Goal: Task Accomplishment & Management: Complete application form

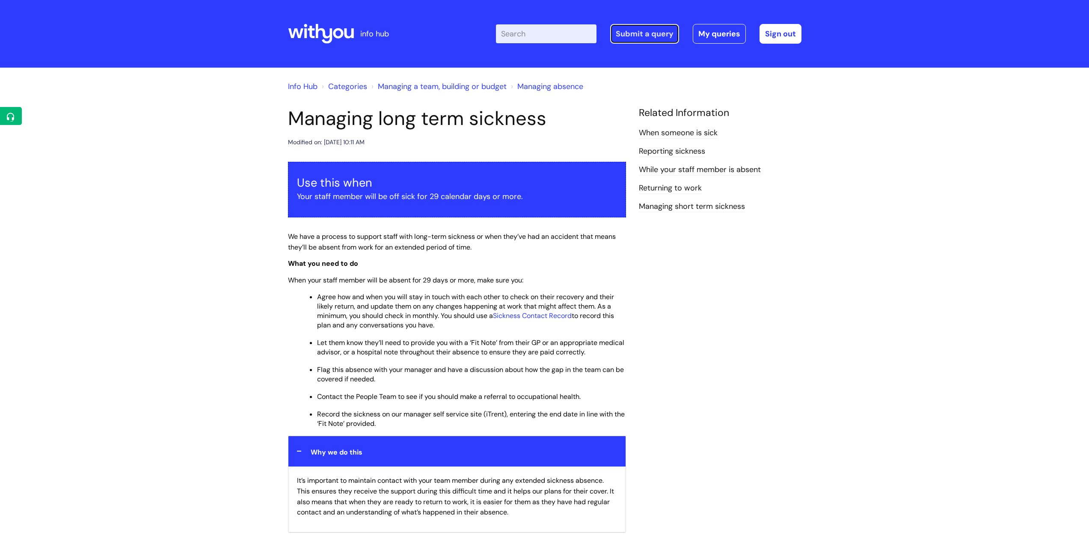
click at [647, 34] on link "Submit a query" at bounding box center [644, 34] width 69 height 20
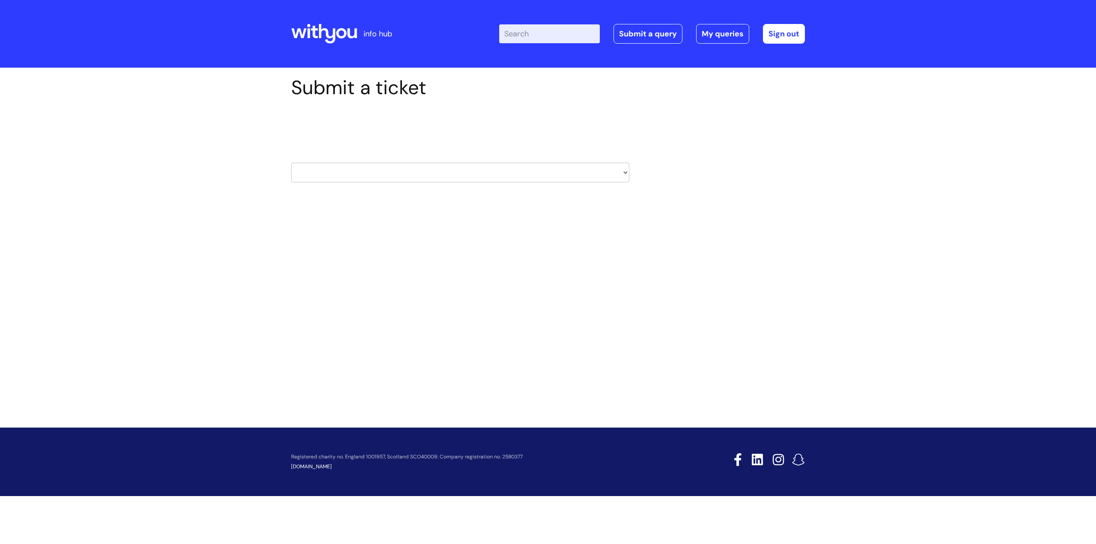
click at [627, 171] on select "HR / People IT and Support Clinical Drug Alerts Finance Accounts Data Support T…" at bounding box center [460, 173] width 338 height 20
select select "learning_and_development"
click at [291, 163] on select "HR / People IT and Support Clinical Drug Alerts Finance Accounts Data Support T…" at bounding box center [460, 173] width 338 height 20
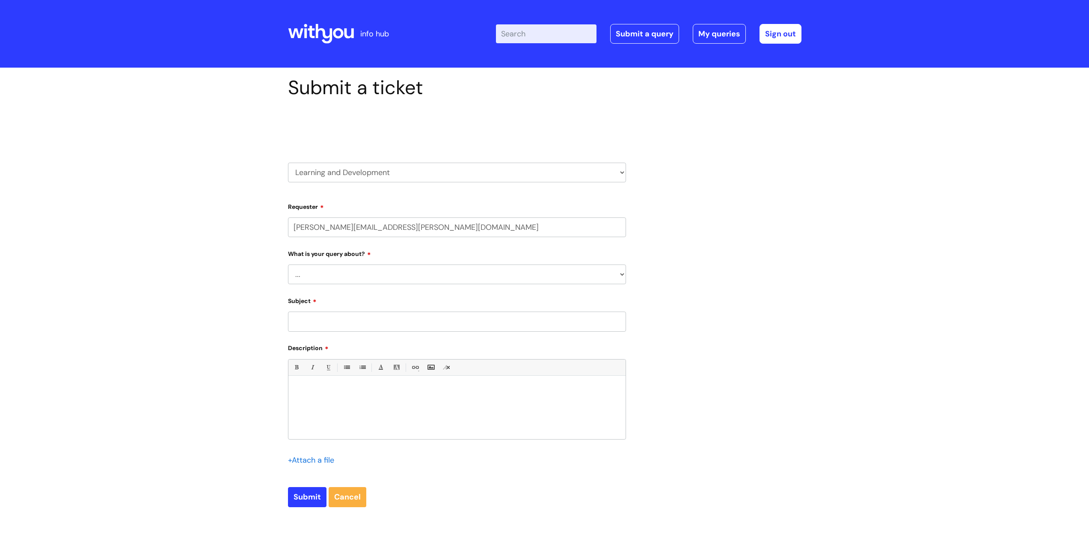
click at [622, 274] on select "... Question about a training course or session booking Ask about apprenticeshi…" at bounding box center [457, 275] width 338 height 20
select select "Question about mandatory or required training"
click at [288, 265] on select "... Question about a training course or session booking Ask about apprenticeshi…" at bounding box center [457, 275] width 338 height 20
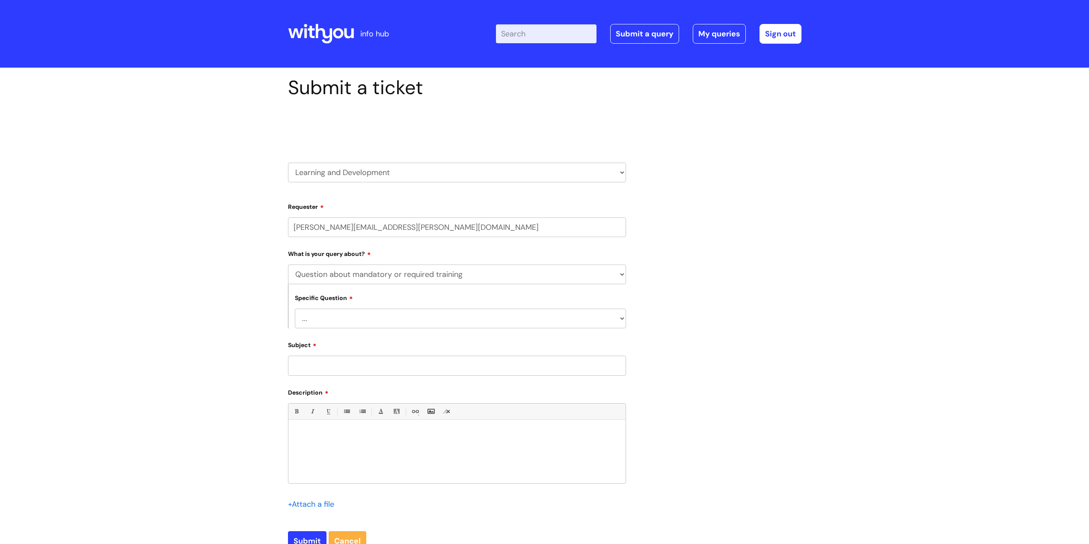
click at [340, 366] on input "Subject" at bounding box center [457, 366] width 338 height 20
type input "C"
type input "Not showing as completed learning"
click at [326, 434] on p at bounding box center [457, 435] width 324 height 8
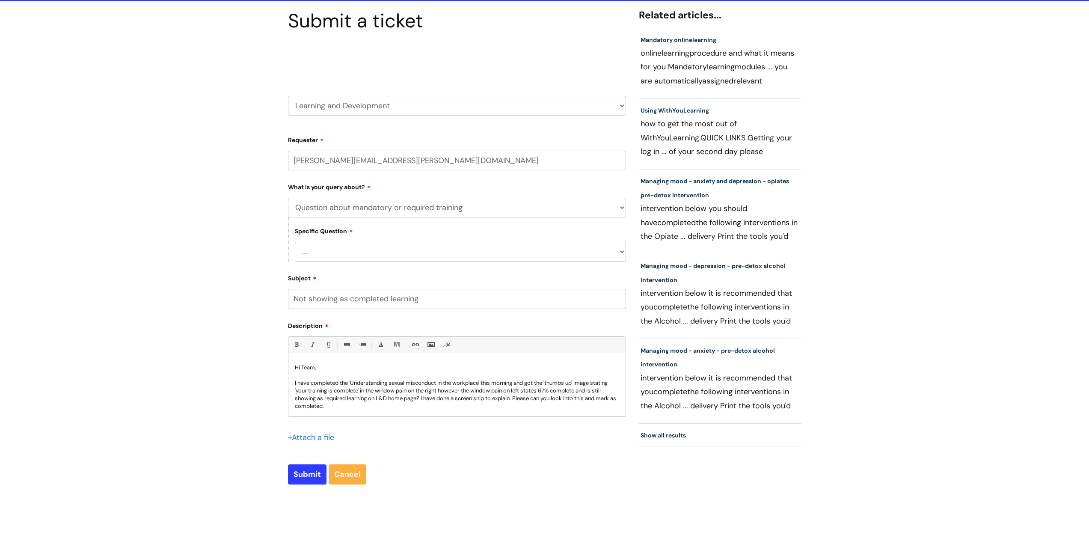
scroll to position [86, 0]
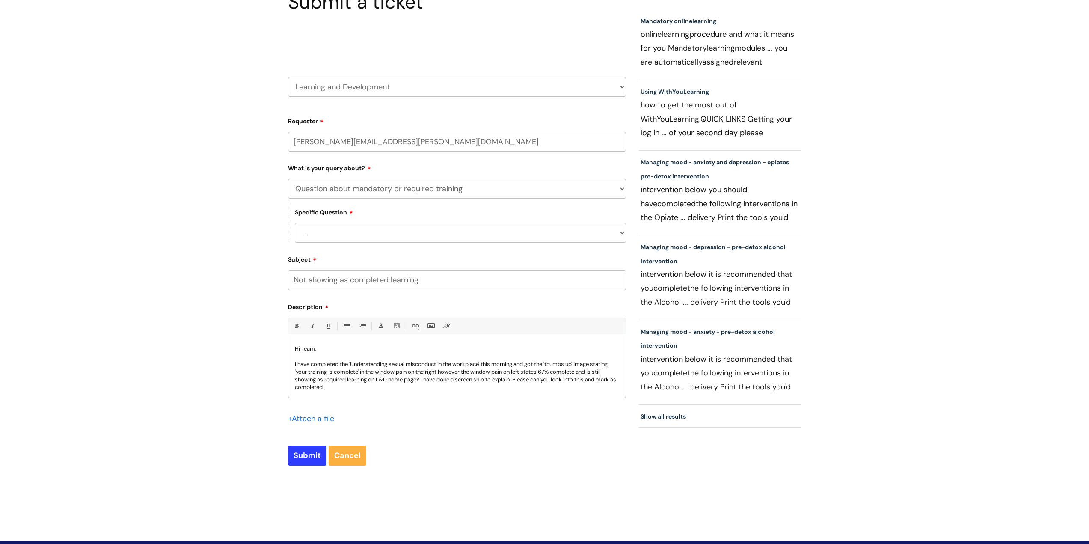
click at [347, 384] on p "I have completed the 'Understanding sexual misconduct in the workplace' this mo…" at bounding box center [457, 375] width 324 height 31
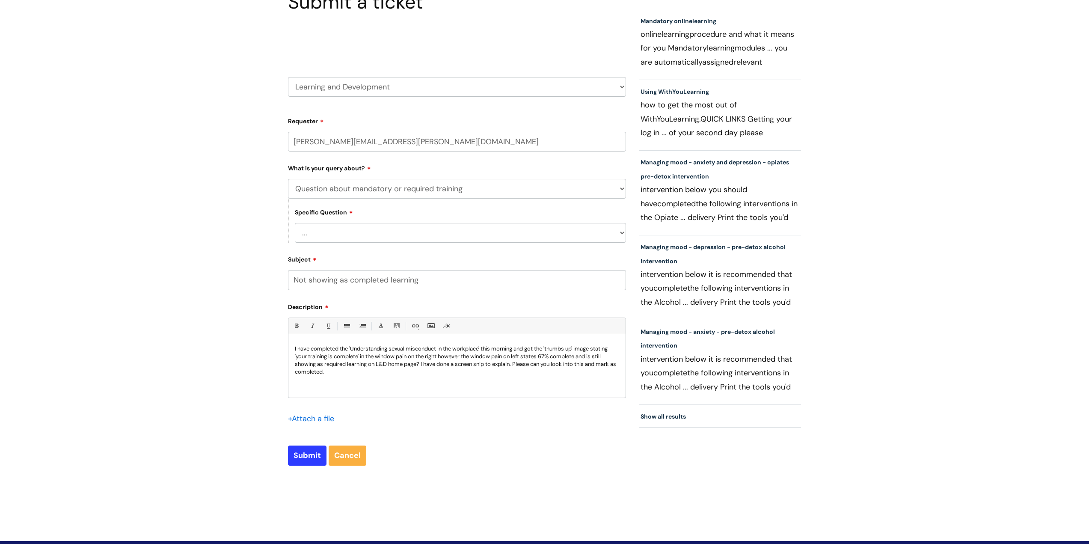
scroll to position [1, 0]
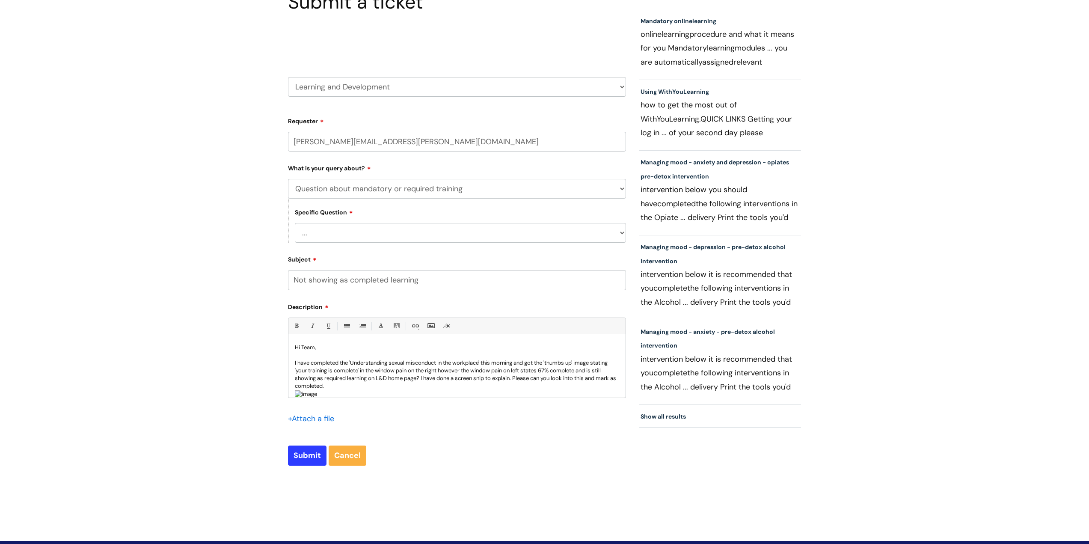
click at [361, 386] on p "I have completed the 'Understanding sexual misconduct in the workplace' this mo…" at bounding box center [457, 374] width 324 height 31
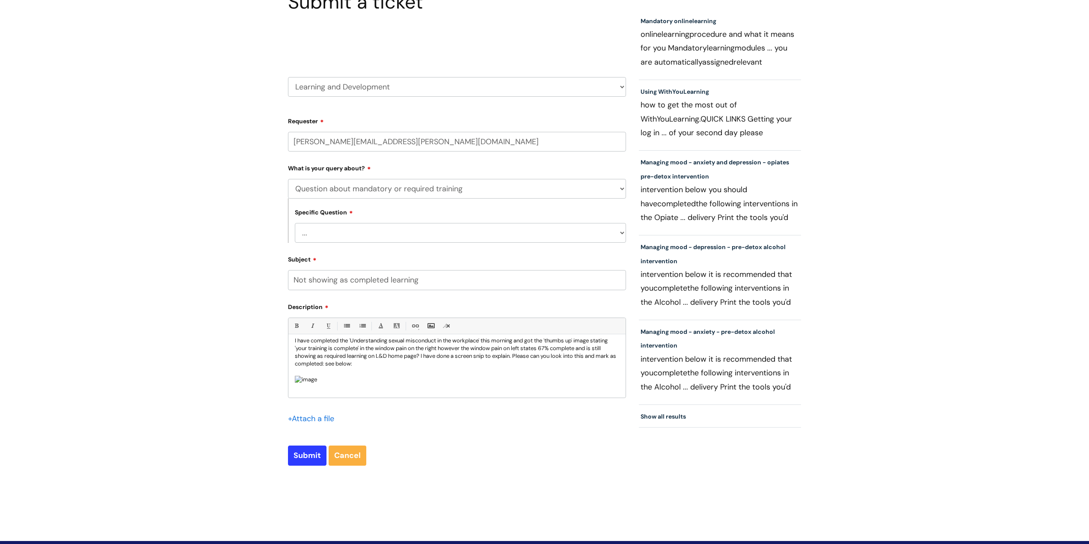
scroll to position [114, 0]
click at [311, 450] on input "Submit" at bounding box center [307, 456] width 39 height 20
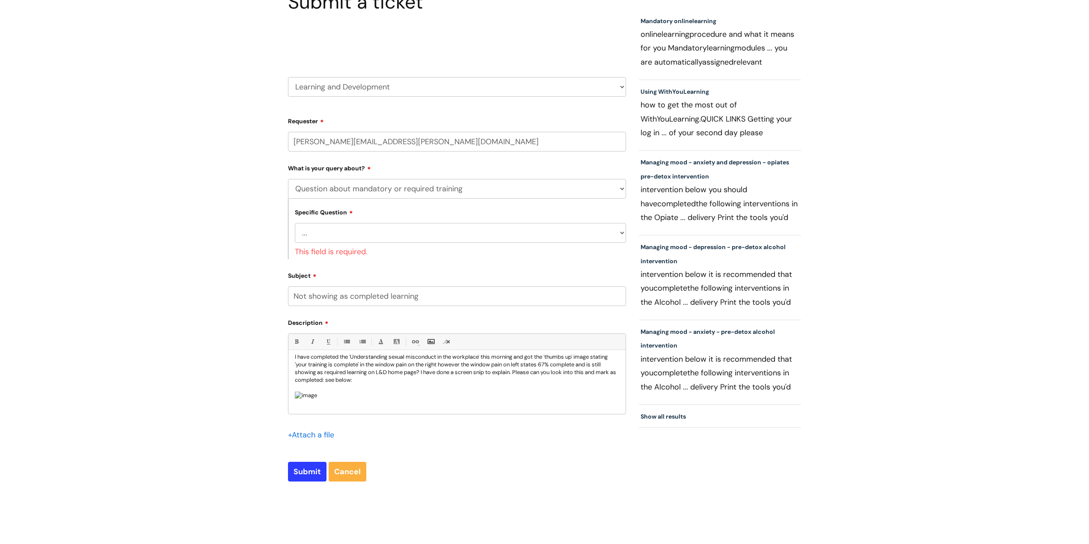
click at [621, 235] on select "... Induction requirements Compliance deadlines Refresher schedule Mandatory tr…" at bounding box center [460, 233] width 331 height 20
select select "Compliance deadlines"
click at [295, 223] on select "... Induction requirements Compliance deadlines Refresher schedule Mandatory tr…" at bounding box center [460, 233] width 331 height 20
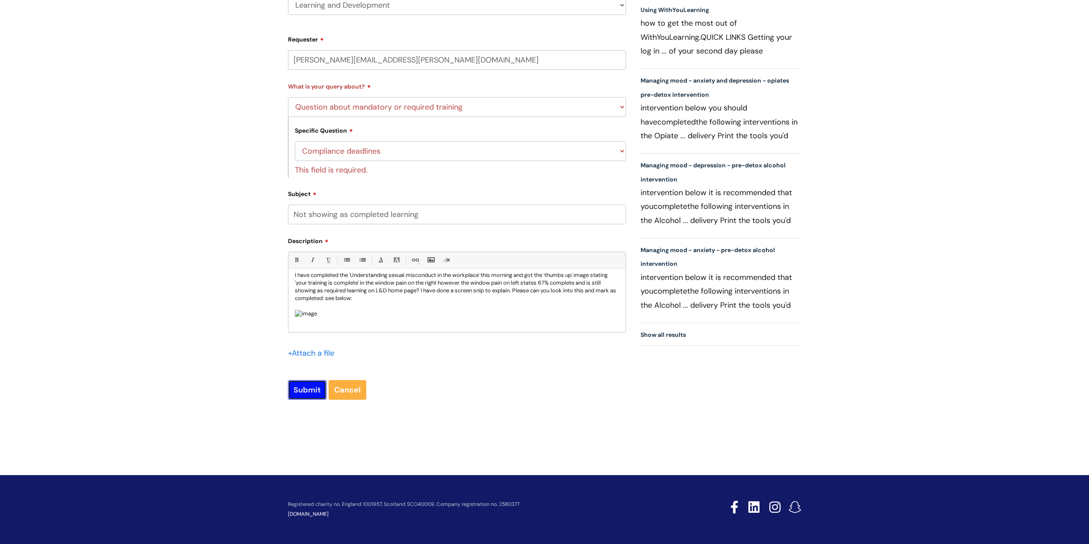
scroll to position [151, 0]
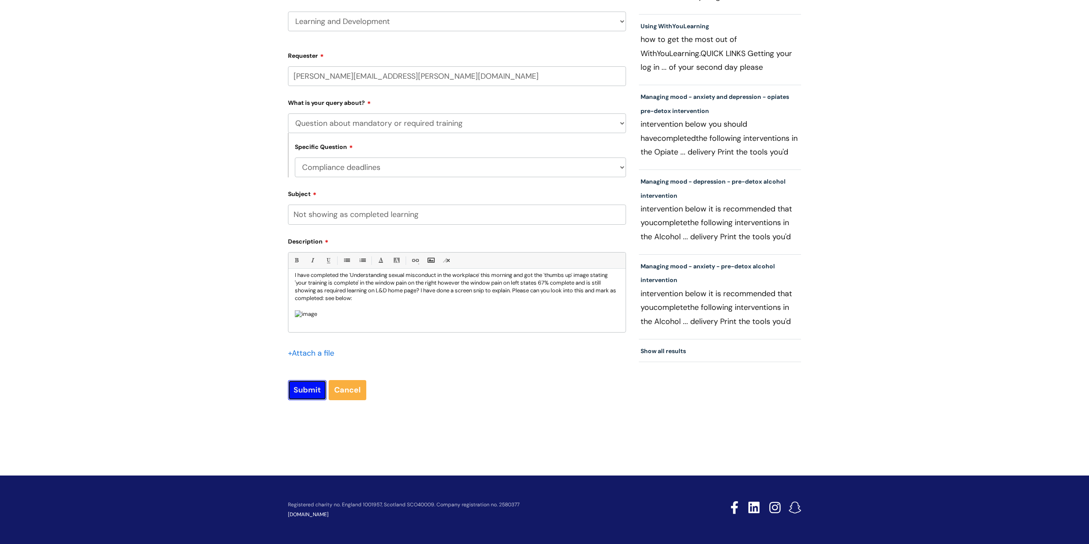
click at [319, 389] on input "Submit" at bounding box center [307, 390] width 39 height 20
type input "Please Wait..."
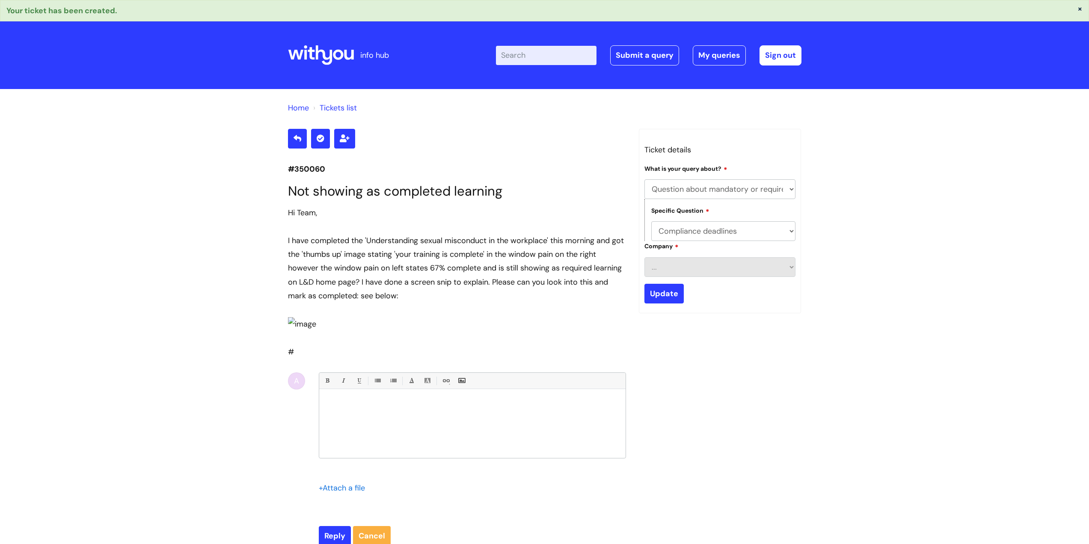
select select "Question about mandatory or required training"
select select "Compliance deadlines"
